Goal: Transaction & Acquisition: Obtain resource

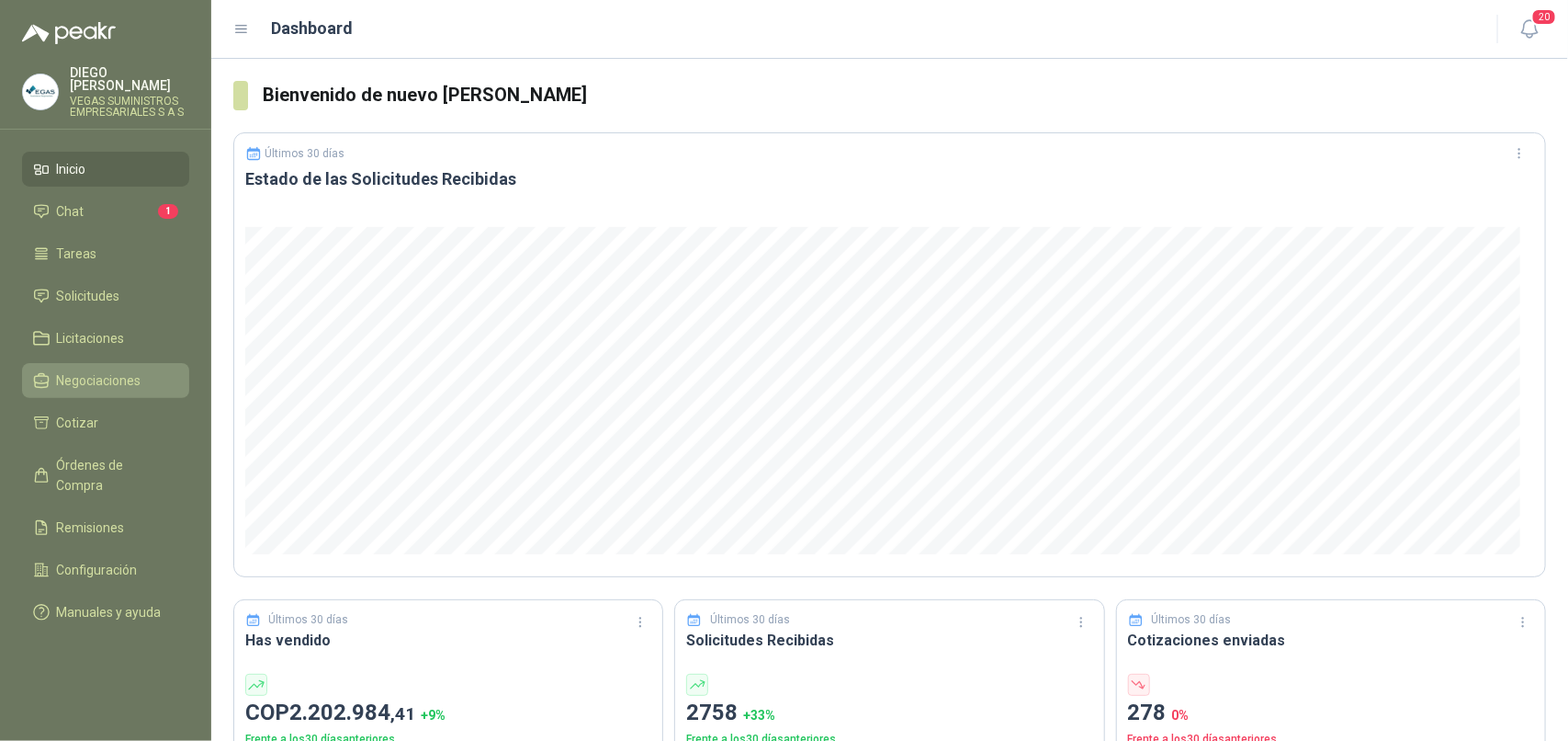
click at [101, 370] on span "Negociaciones" at bounding box center [99, 380] width 85 height 21
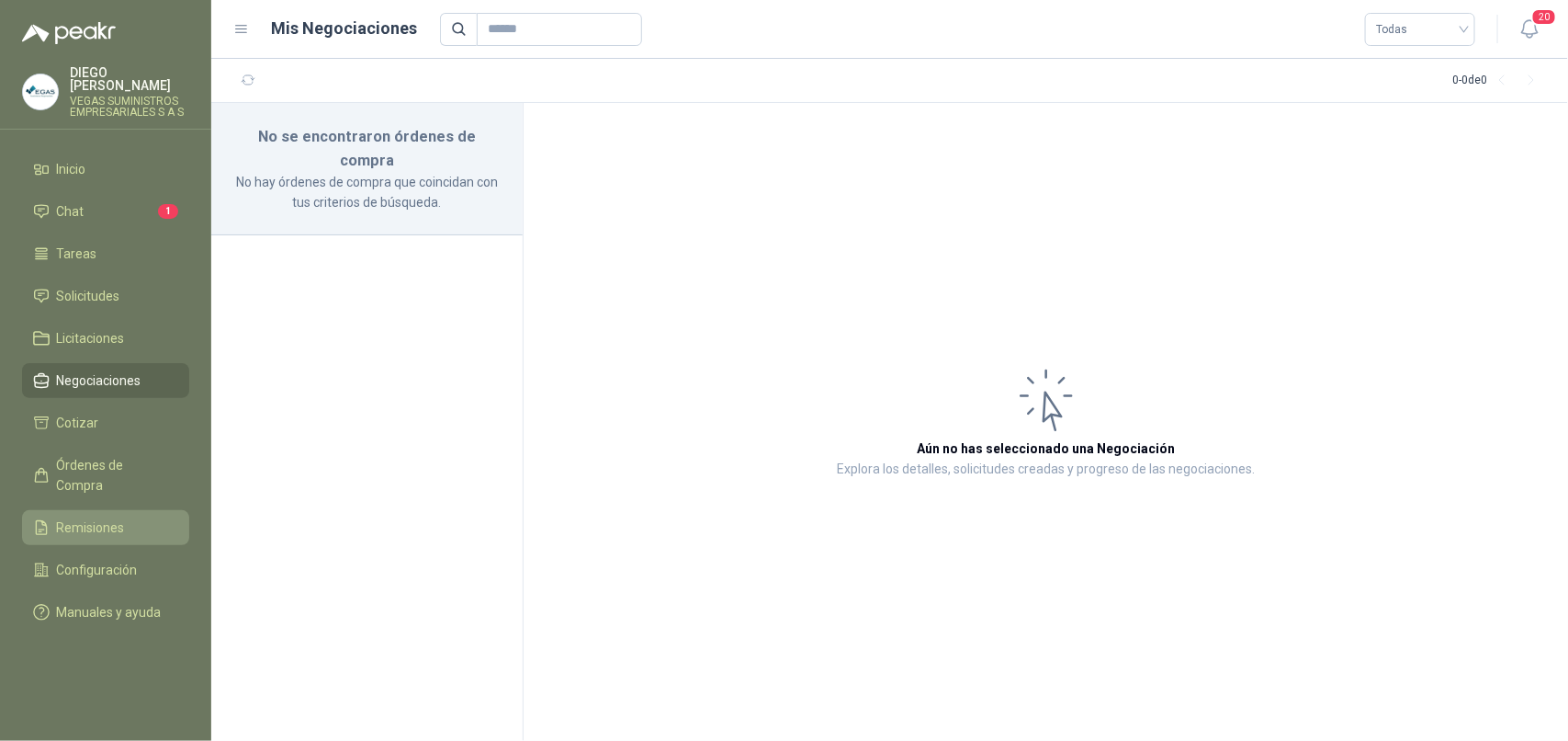
click at [111, 518] on span "Remisiones" at bounding box center [90, 527] width 68 height 21
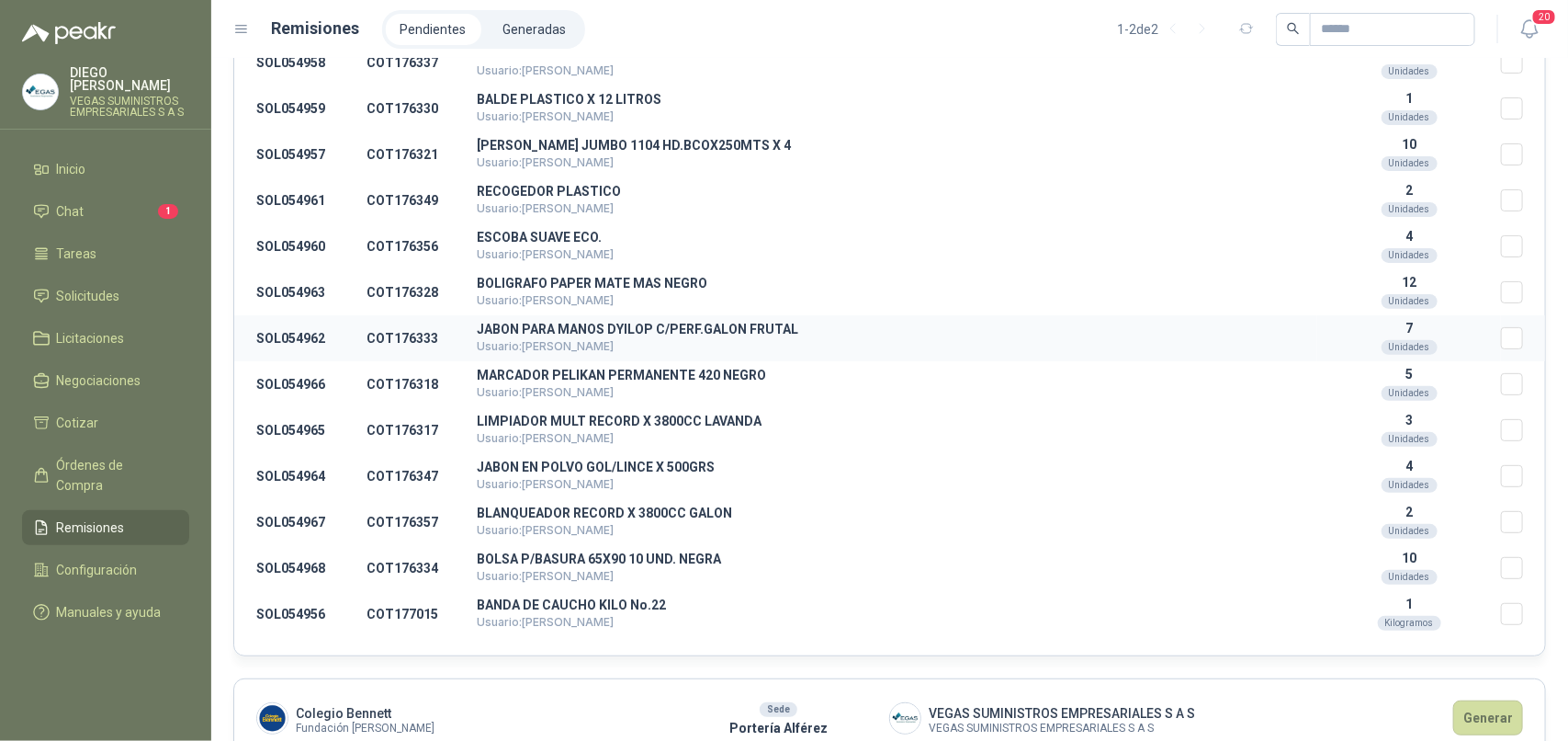
scroll to position [604, 0]
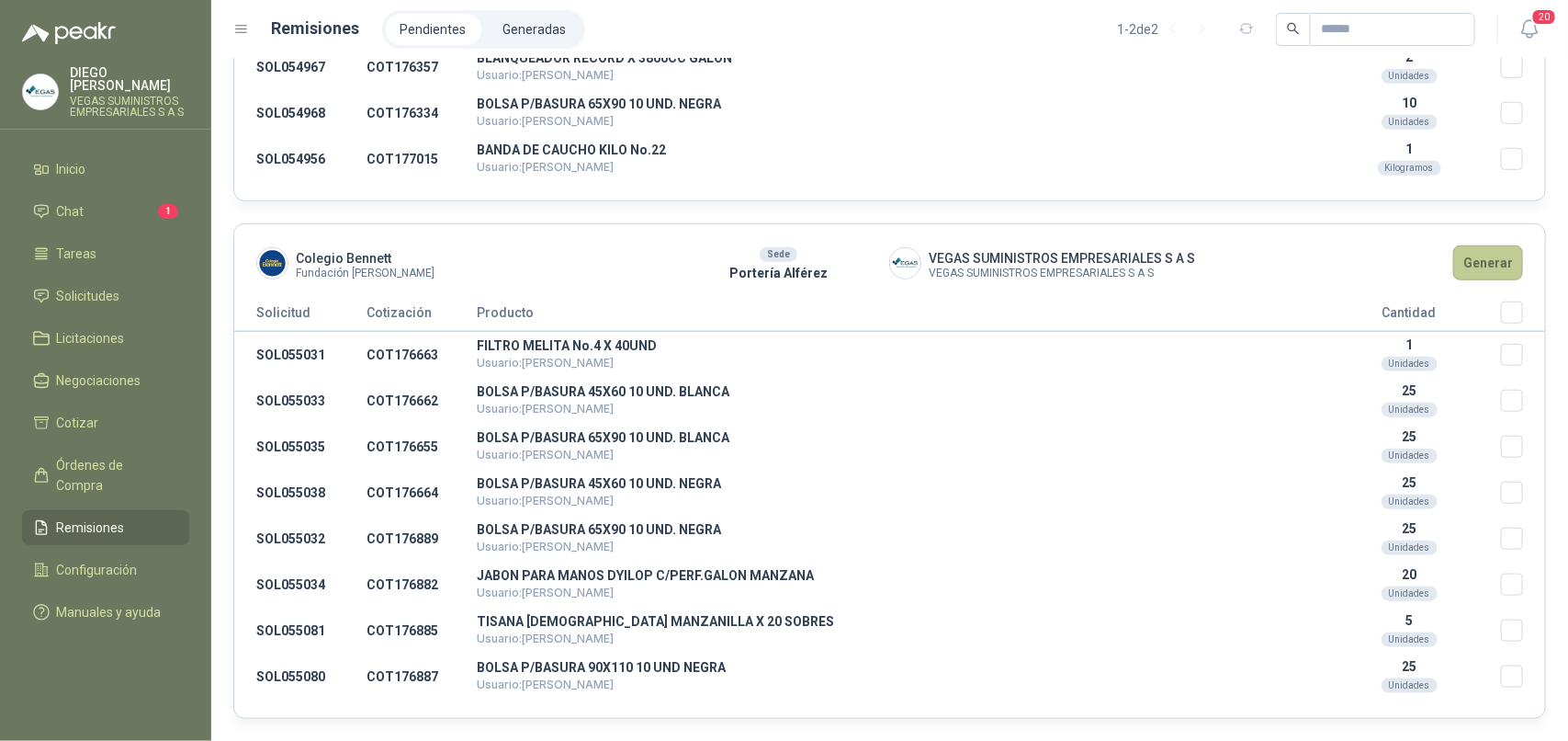
click at [1471, 265] on button "Generar" at bounding box center [1487, 262] width 70 height 34
click at [1488, 251] on button "Generar" at bounding box center [1487, 262] width 70 height 34
click at [1480, 255] on button "Generar" at bounding box center [1487, 262] width 70 height 34
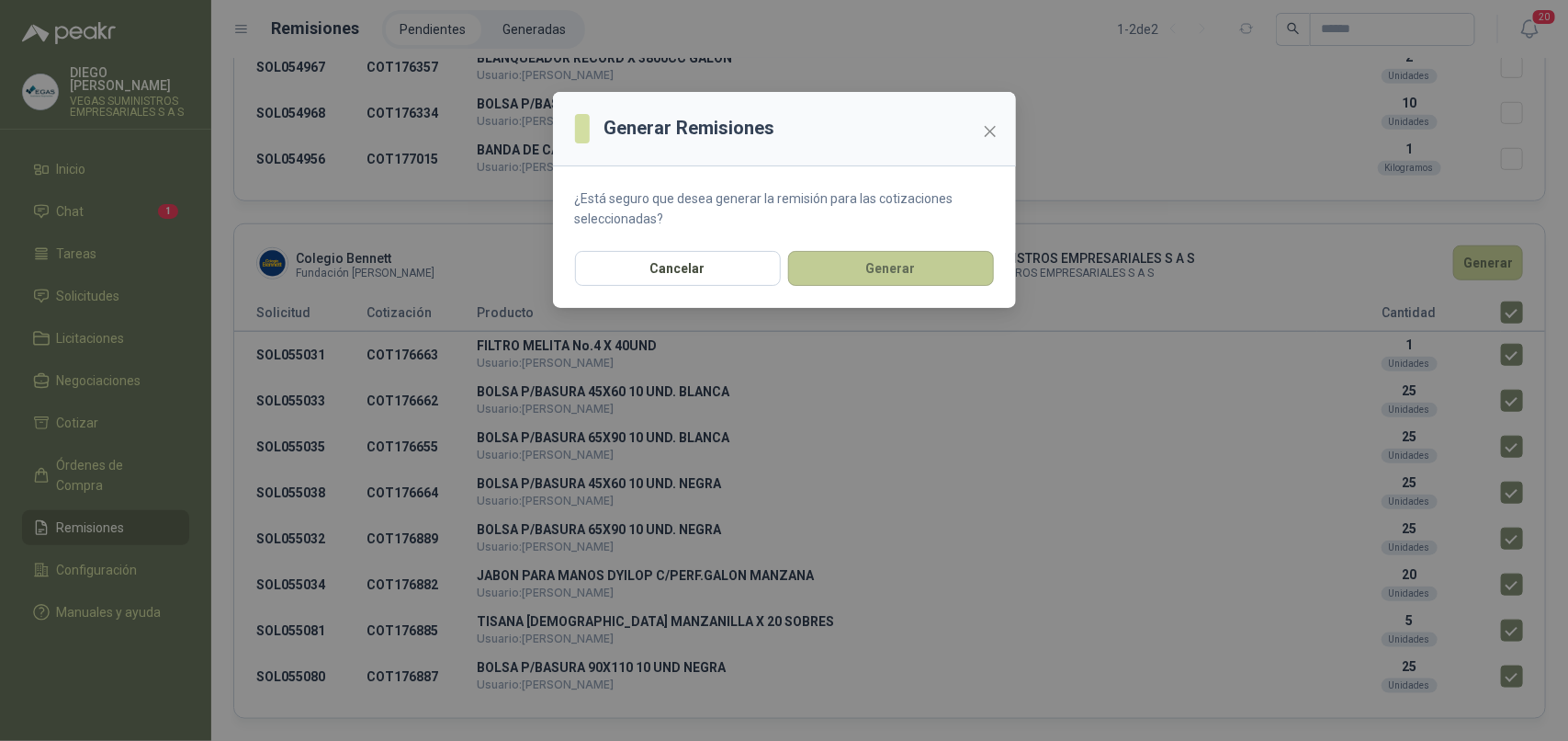
click at [902, 268] on button "Generar" at bounding box center [890, 268] width 206 height 34
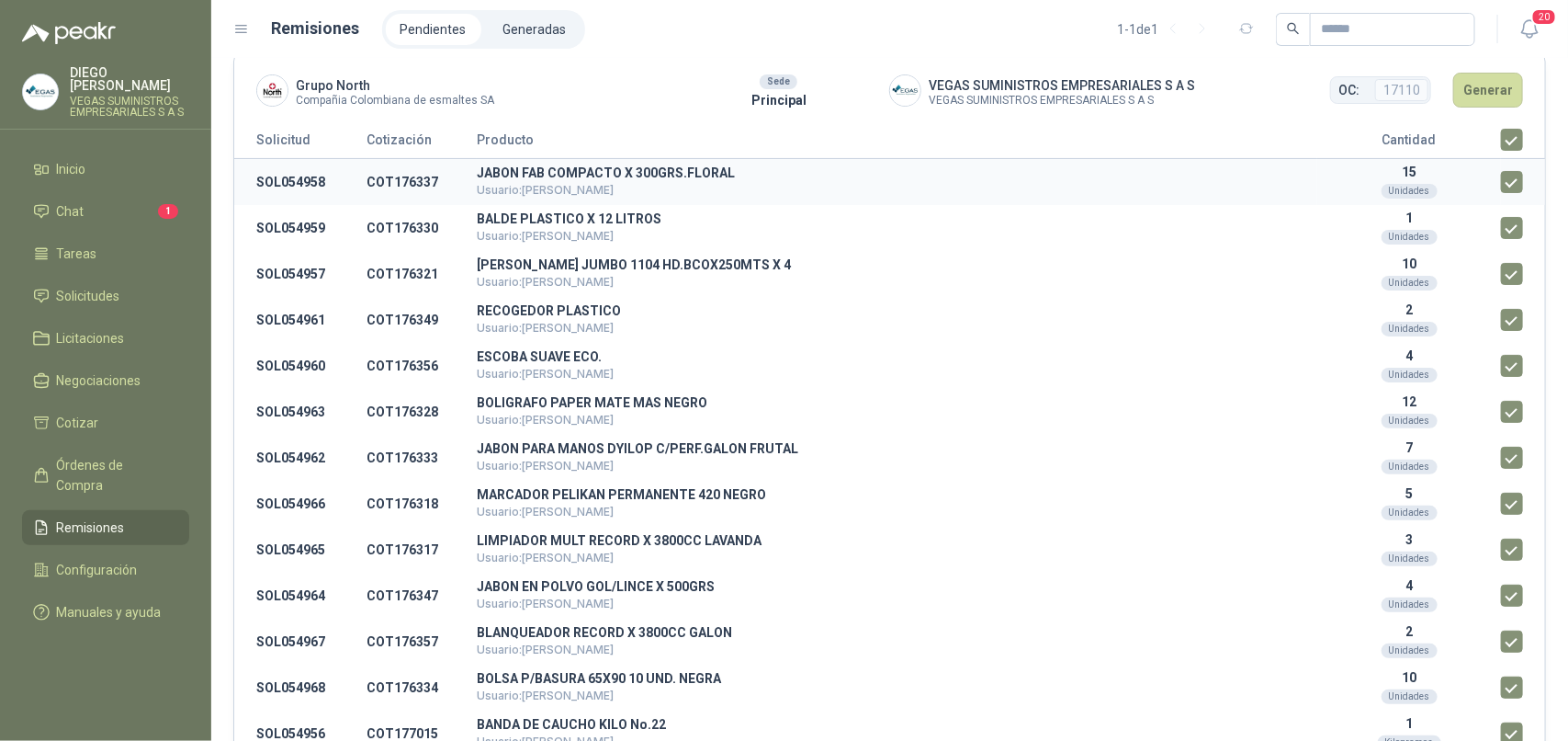
scroll to position [0, 0]
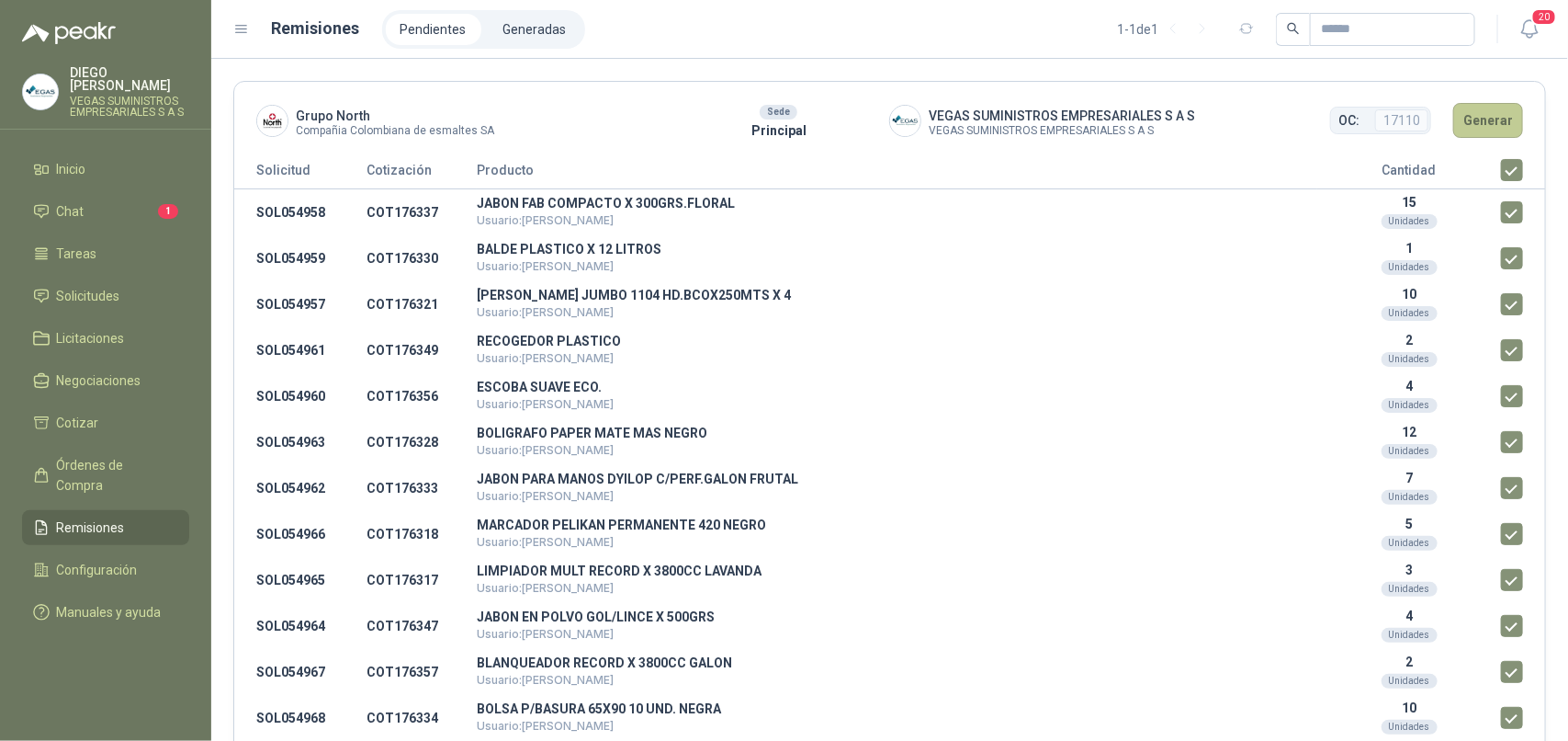
click at [1476, 113] on button "Generar" at bounding box center [1487, 120] width 70 height 34
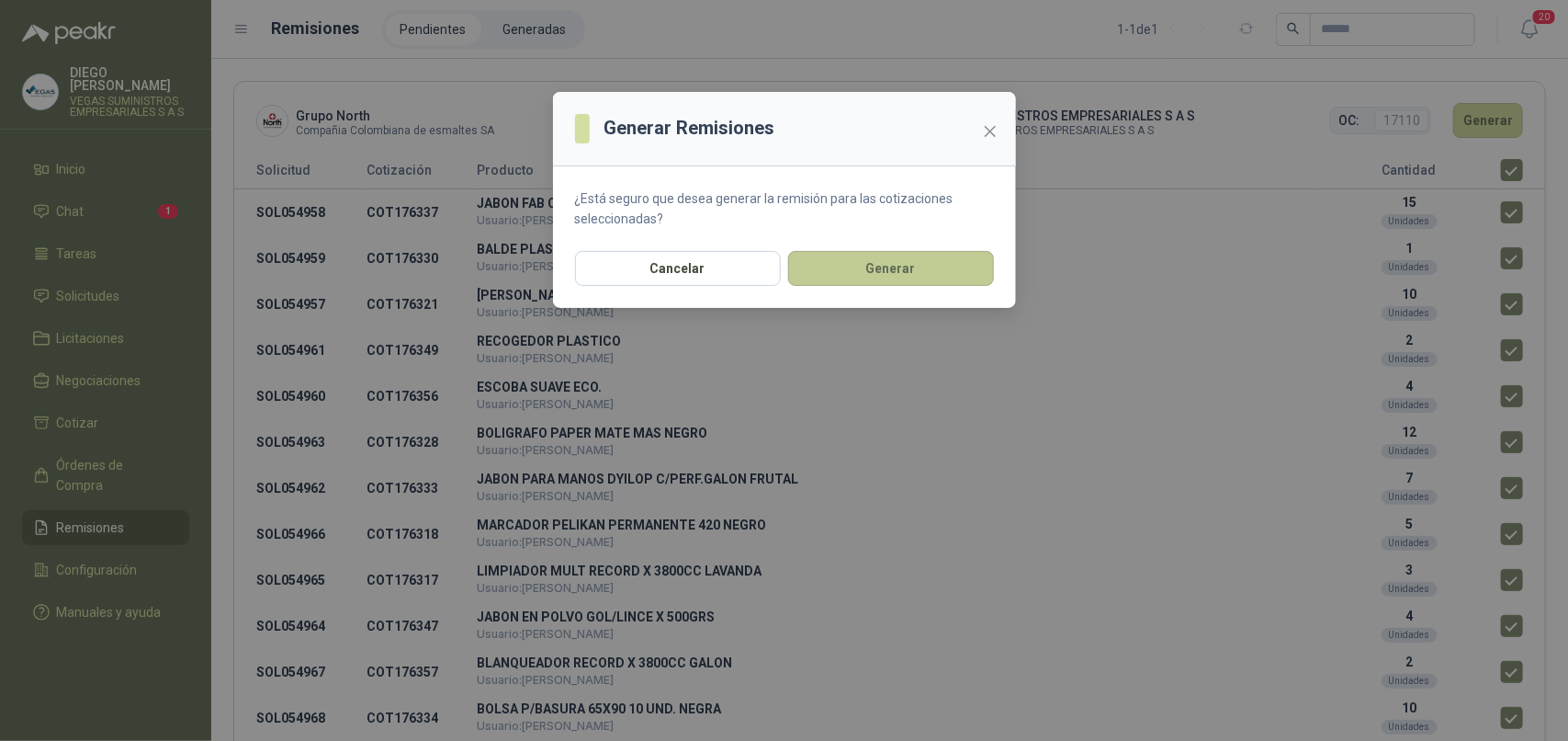
click at [891, 268] on button "Generar" at bounding box center [890, 268] width 206 height 34
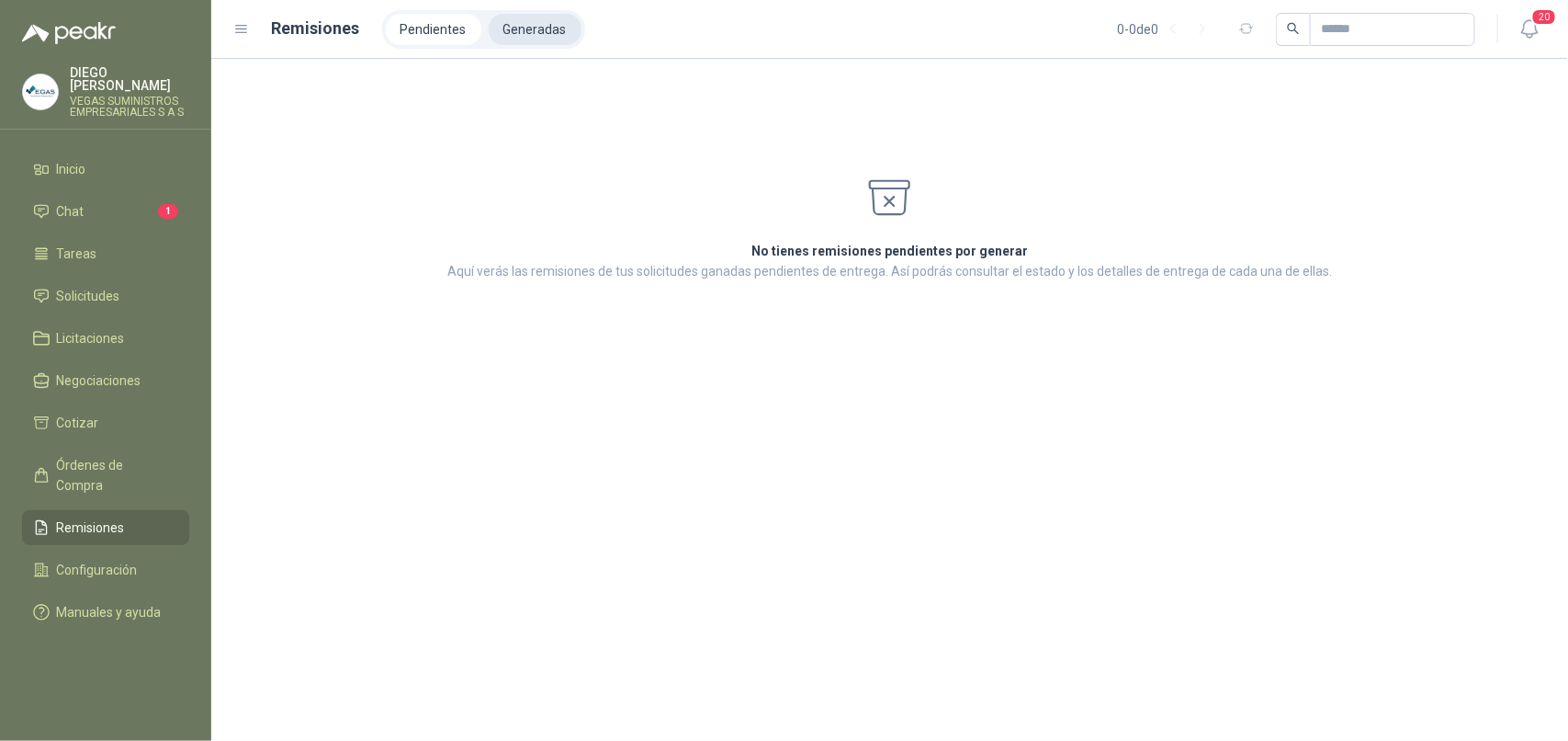
click at [537, 28] on li "Generadas" at bounding box center [535, 30] width 92 height 31
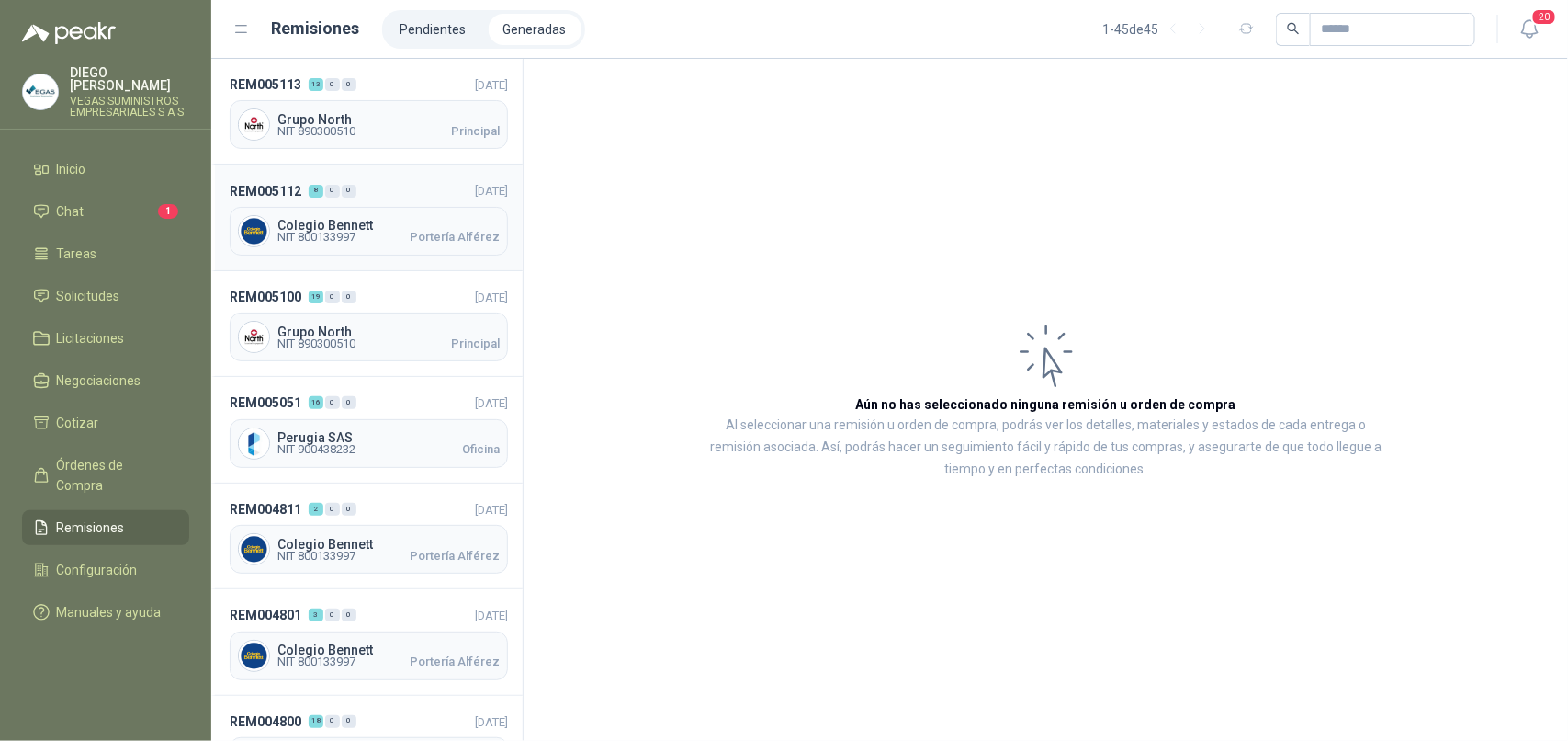
click at [328, 218] on span "Colegio Bennett" at bounding box center [389, 224] width 222 height 13
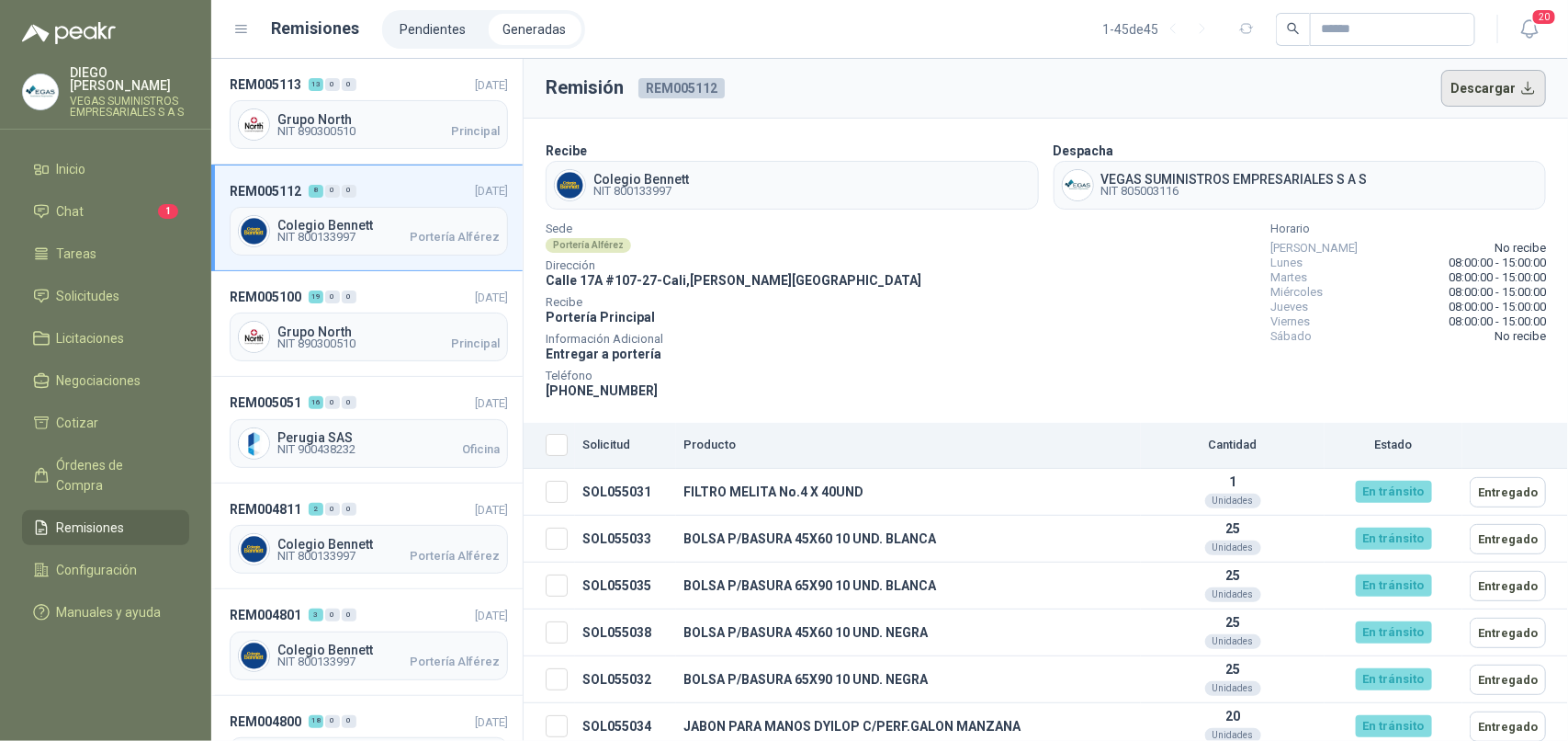
click at [1513, 94] on button "Descargar" at bounding box center [1493, 88] width 105 height 36
click at [355, 126] on span "NIT 890300510" at bounding box center [316, 131] width 78 height 11
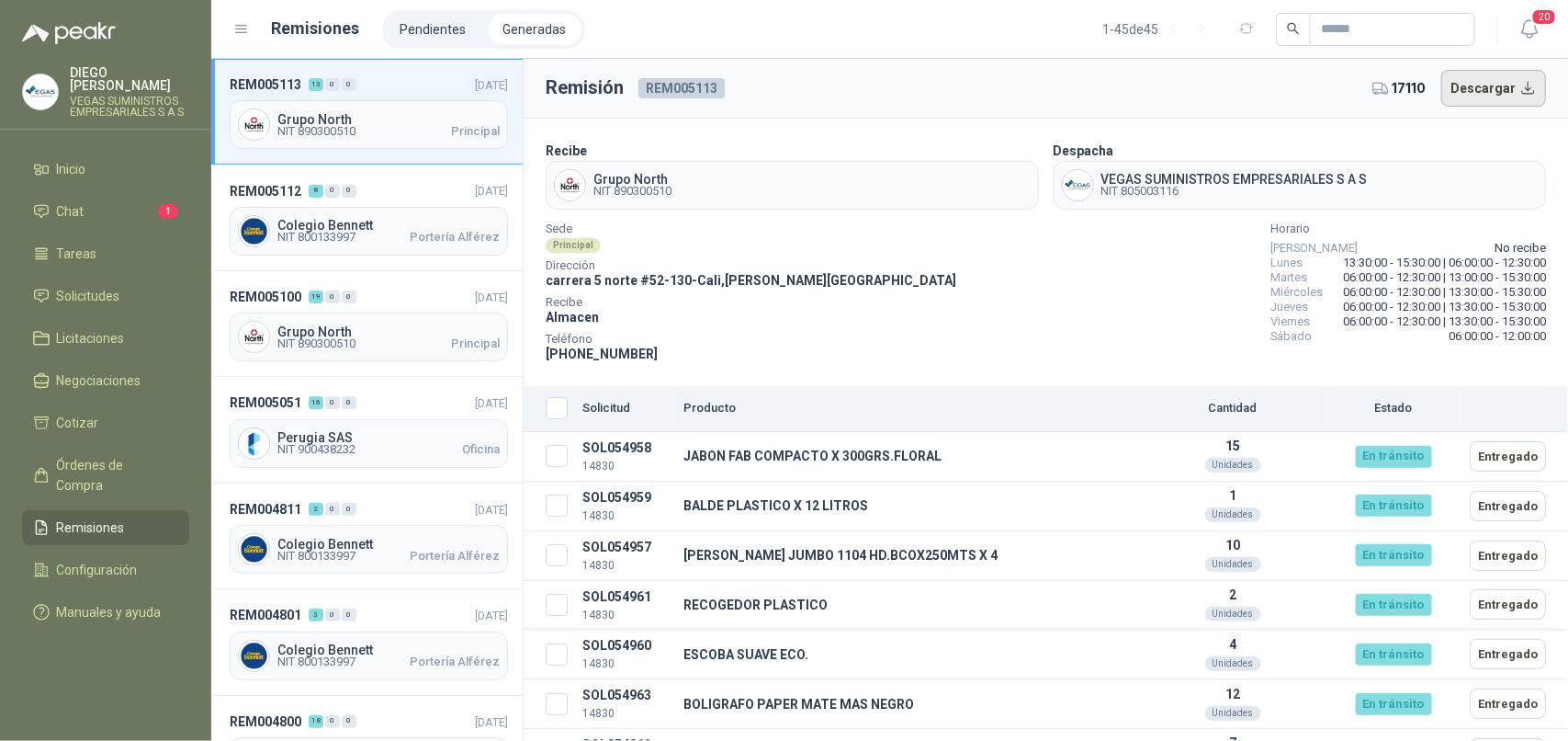
click at [1485, 88] on button "Descargar" at bounding box center [1493, 88] width 105 height 36
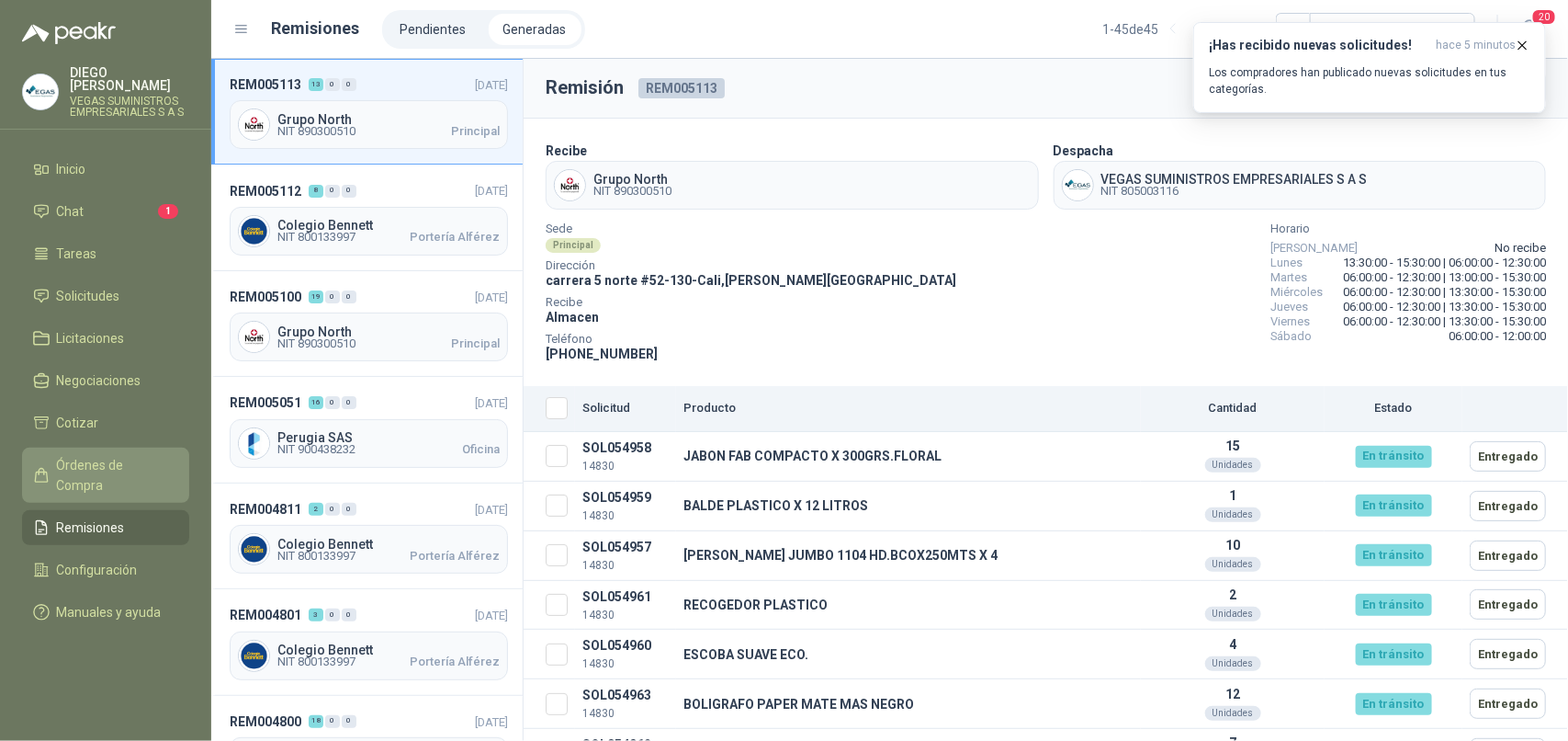
click at [134, 455] on span "Órdenes de Compra" at bounding box center [114, 474] width 115 height 40
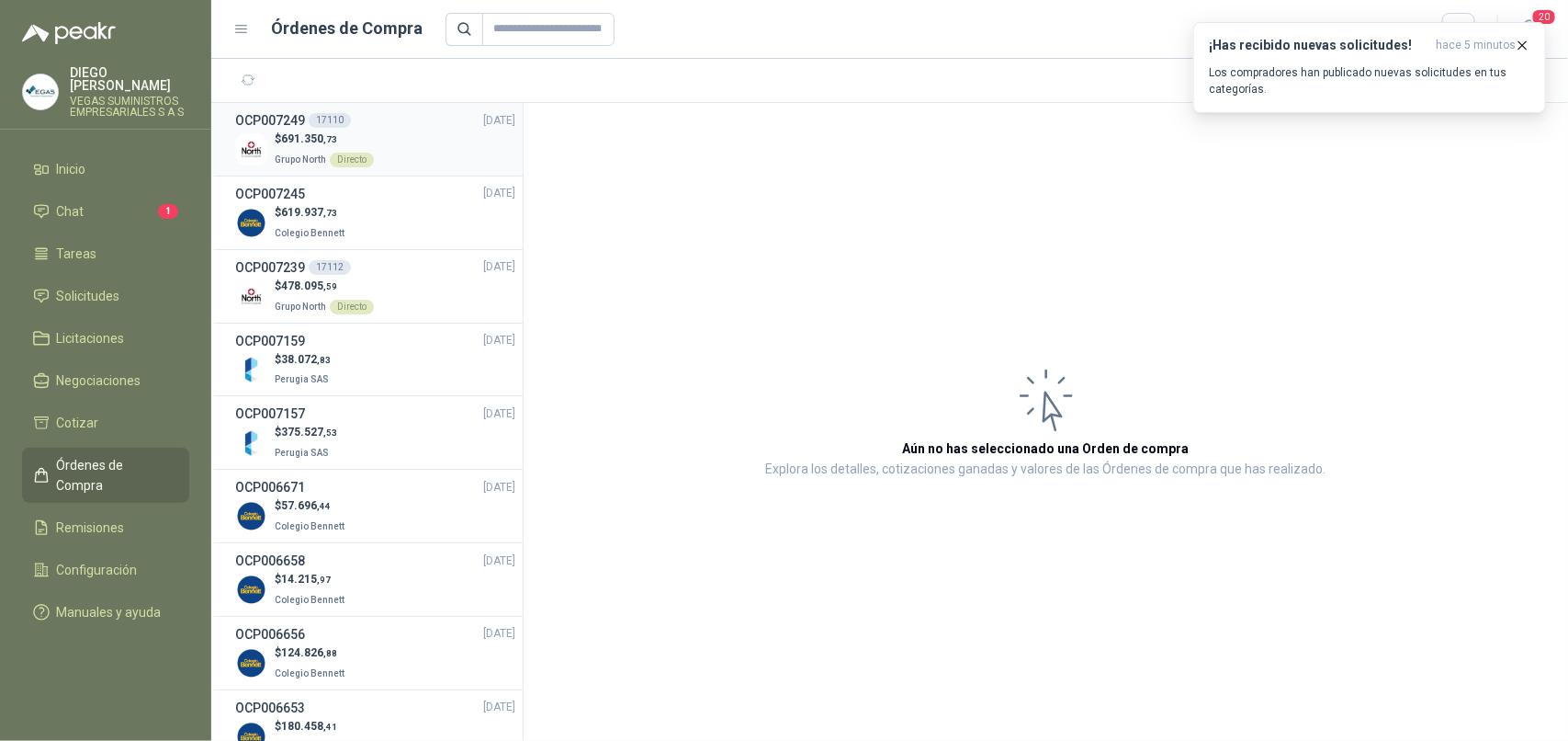
click at [296, 135] on span "691.350 ,73" at bounding box center [309, 138] width 56 height 13
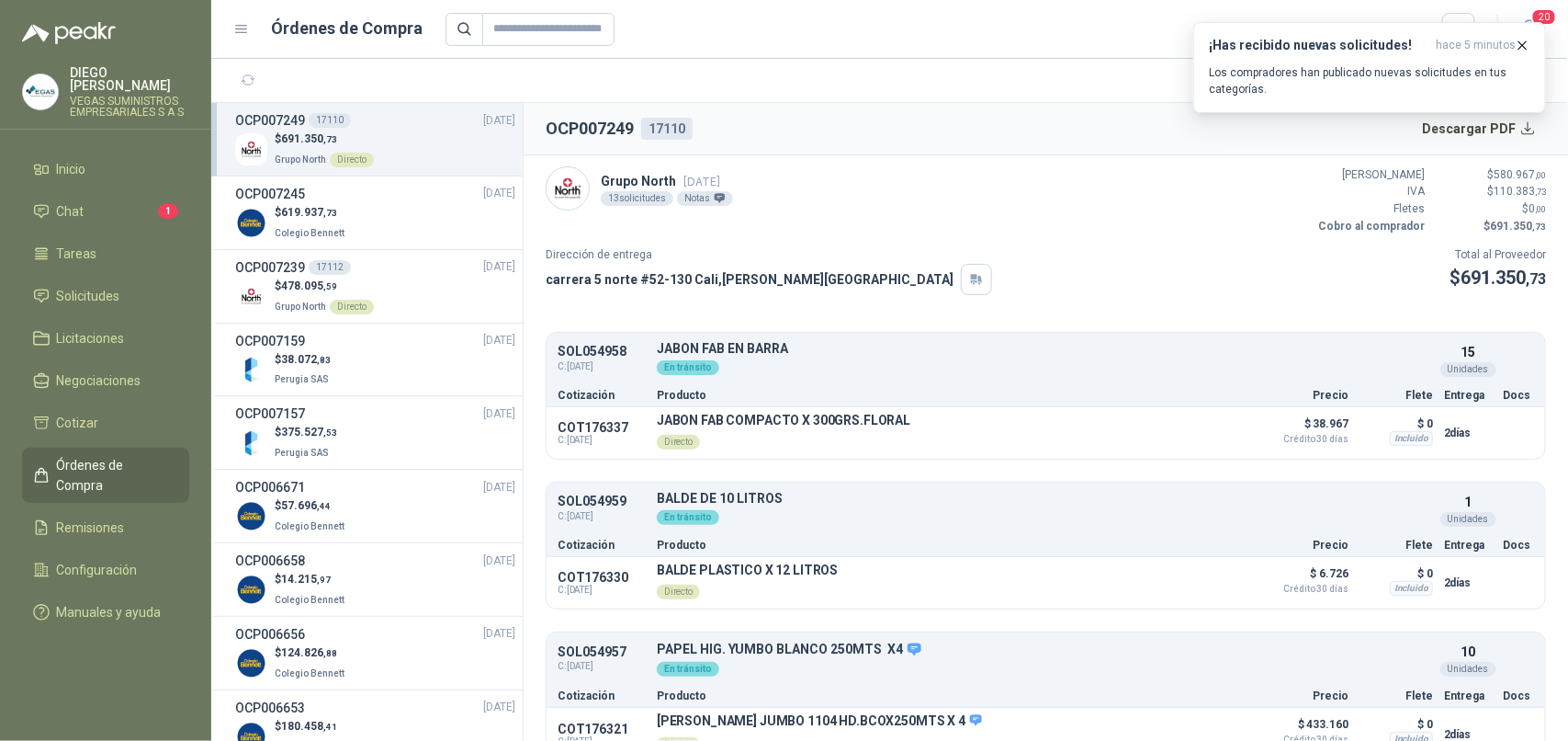
click at [1535, 113] on div "¡Has recibido nuevas solicitudes! hace 5 minutos Los compradores han publicado …" at bounding box center [1369, 67] width 353 height 91
click at [1531, 131] on button "Descargar PDF" at bounding box center [1479, 128] width 134 height 36
click at [1443, 70] on p "Los compradores han publicado nuevas solicitudes en tus categorías." at bounding box center [1369, 81] width 322 height 33
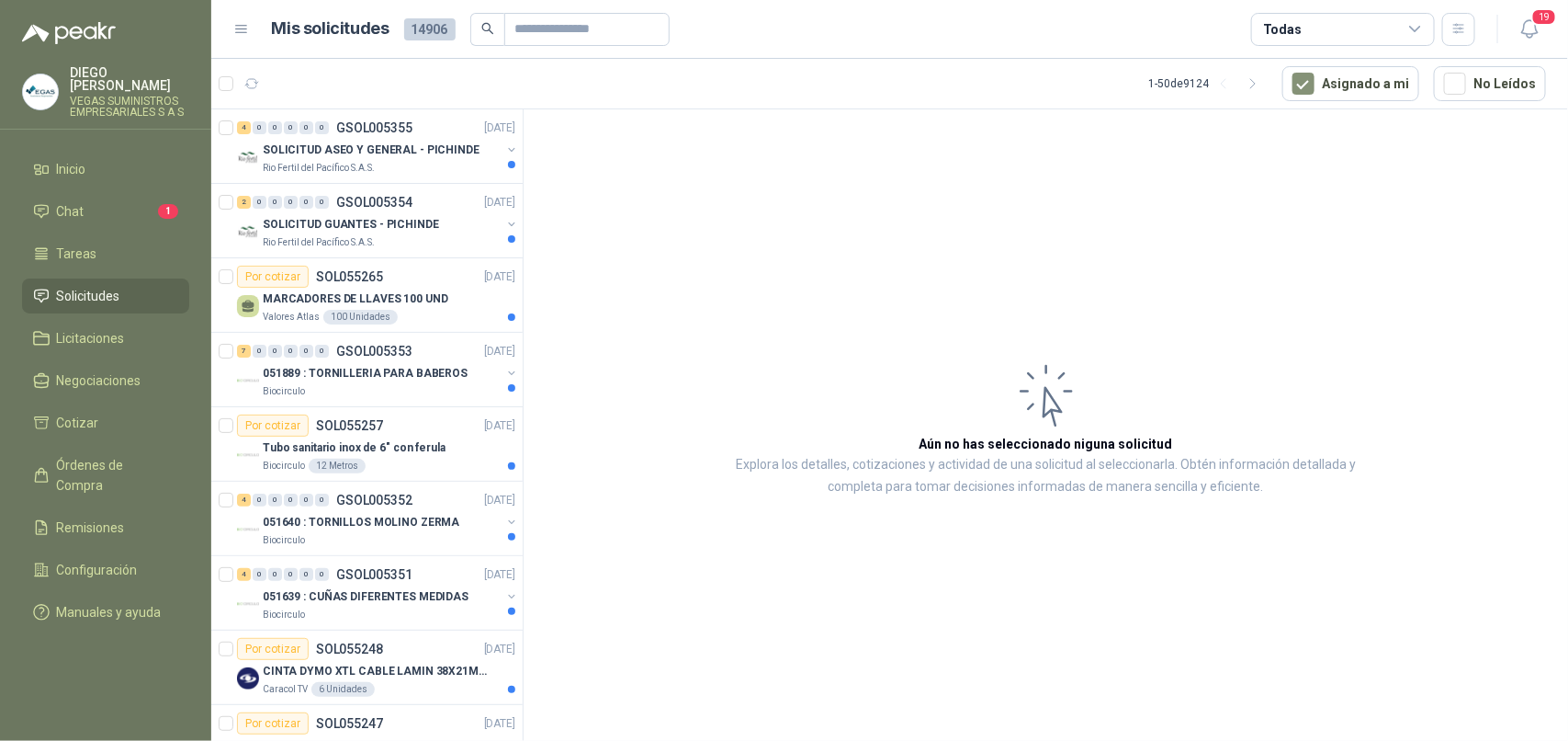
click at [758, 230] on article "Aún no has seleccionado niguna solicitud Explora los detalles, cotizaciones y a…" at bounding box center [1046, 428] width 1045 height 638
click at [94, 455] on span "Órdenes de Compra" at bounding box center [114, 474] width 115 height 40
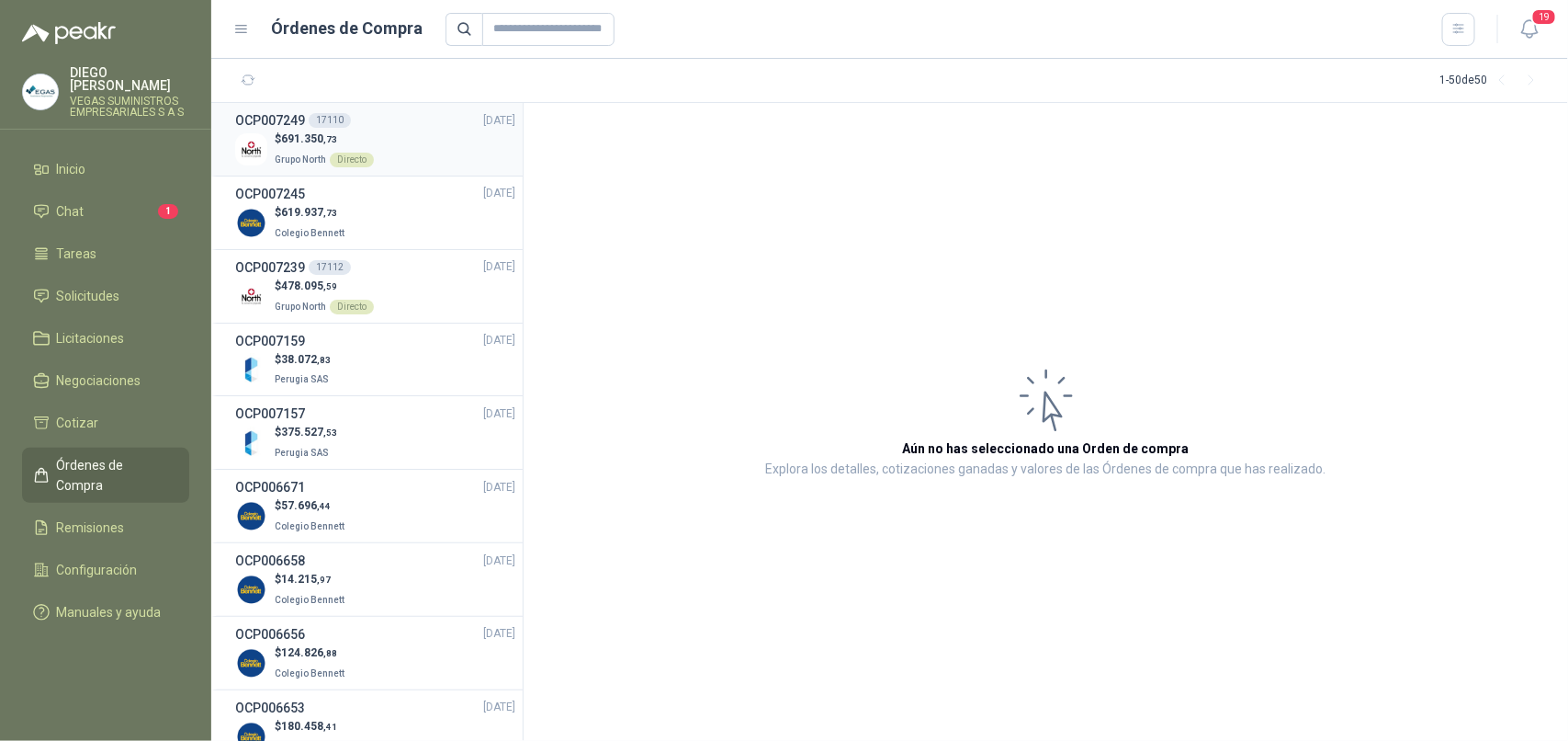
click at [296, 133] on span "691.350 ,73" at bounding box center [309, 138] width 56 height 13
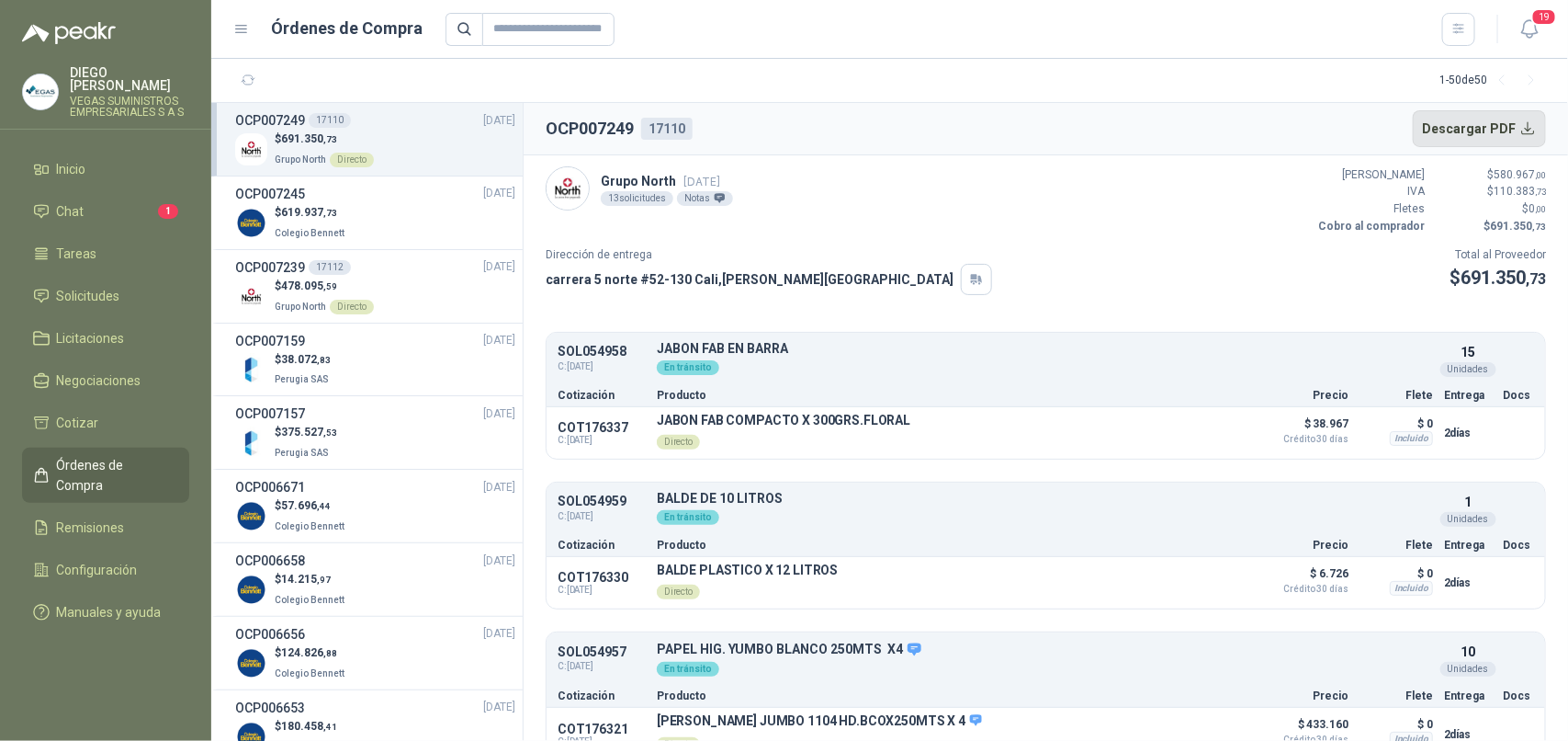
click at [1521, 134] on button "Descargar PDF" at bounding box center [1479, 128] width 134 height 36
click at [301, 221] on p "Colegio Bennett" at bounding box center [311, 231] width 74 height 21
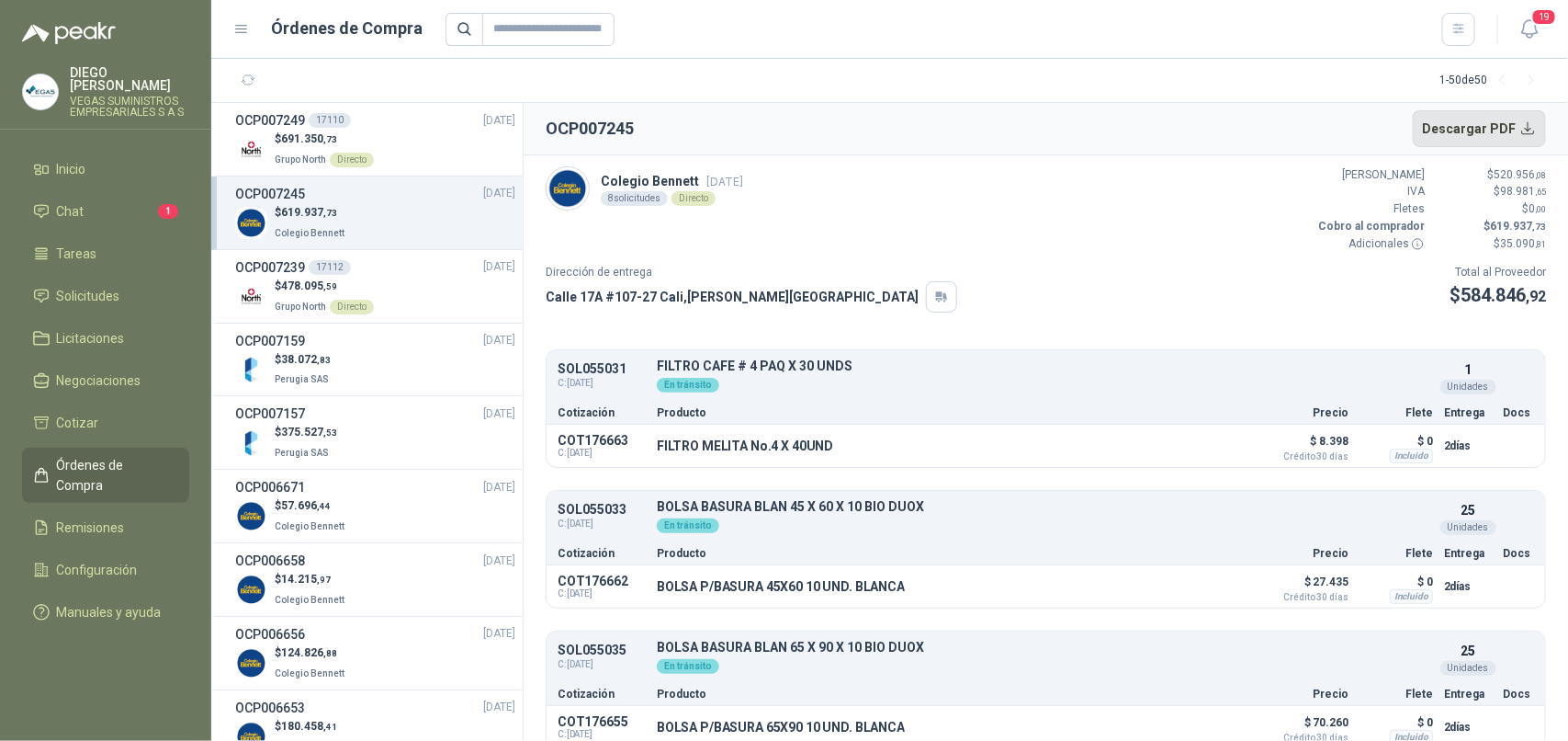
drag, startPoint x: 1526, startPoint y: 125, endPoint x: 1517, endPoint y: 143, distance: 20.1
click at [1531, 117] on button "Descargar PDF" at bounding box center [1479, 128] width 134 height 36
click at [423, 308] on div "$ 478.095 ,59 Grupo North Directo" at bounding box center [375, 296] width 280 height 37
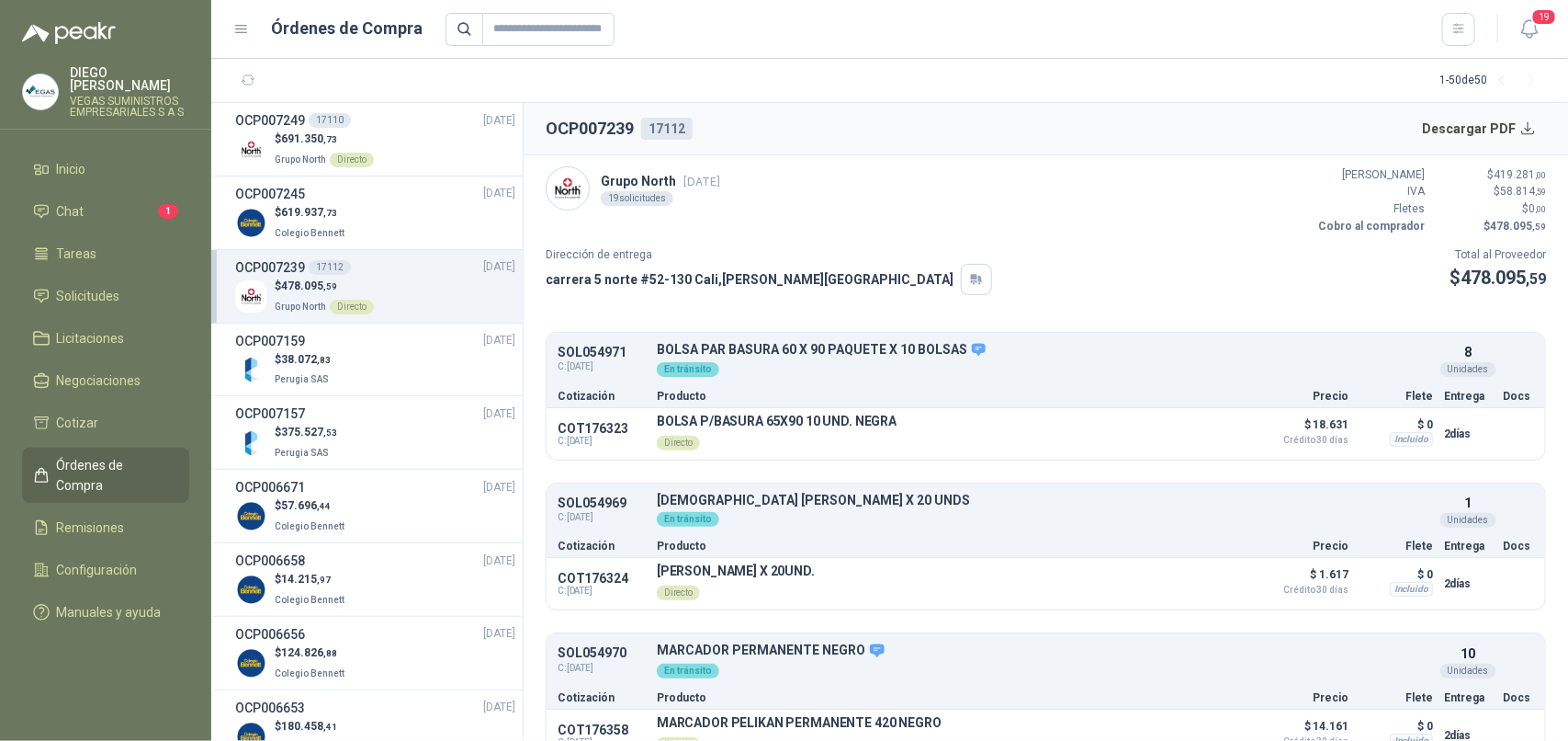
click at [80, 455] on span "Órdenes de Compra" at bounding box center [114, 474] width 115 height 40
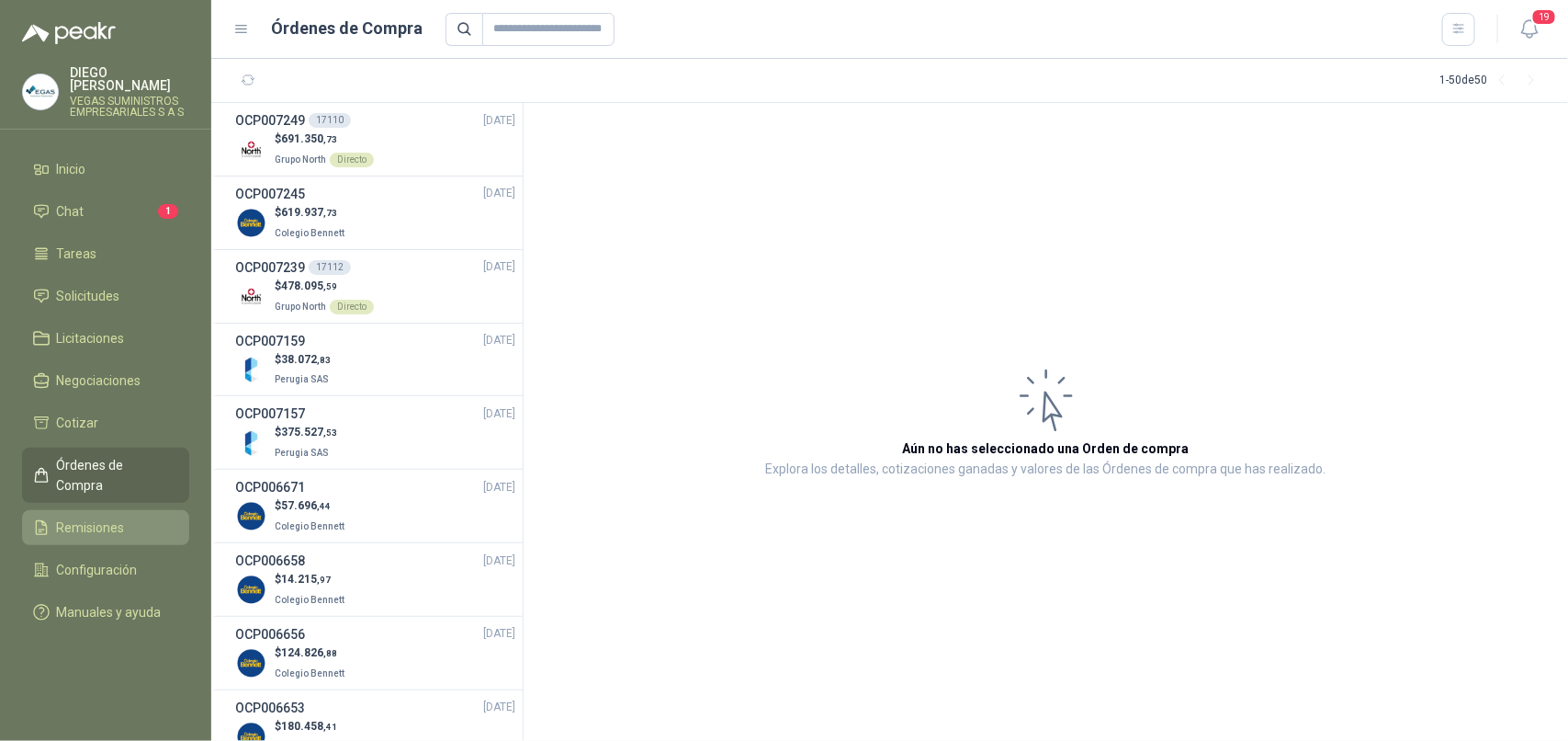
click at [84, 518] on span "Remisiones" at bounding box center [90, 527] width 68 height 21
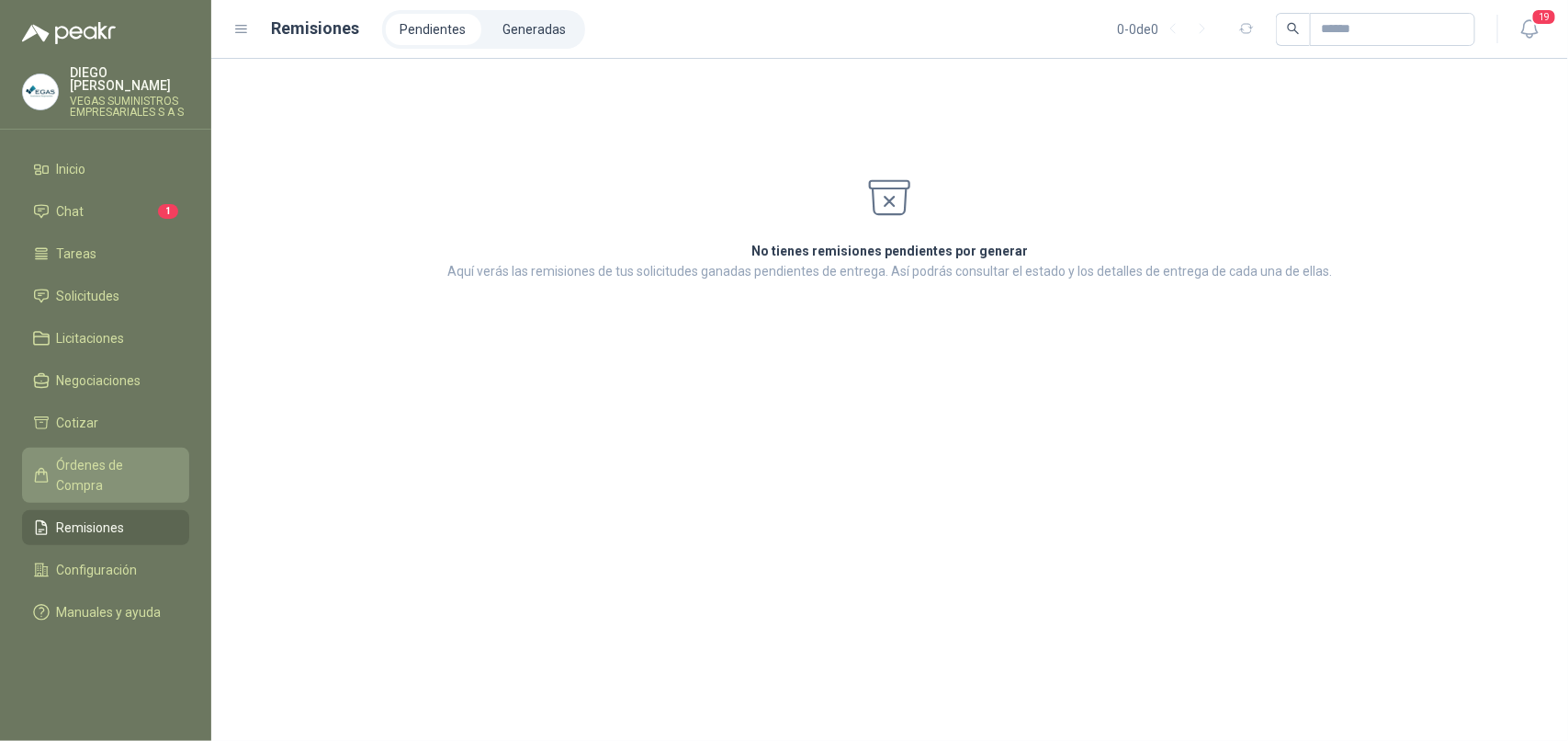
click at [99, 455] on span "Órdenes de Compra" at bounding box center [114, 474] width 115 height 40
